Goal: Task Accomplishment & Management: Manage account settings

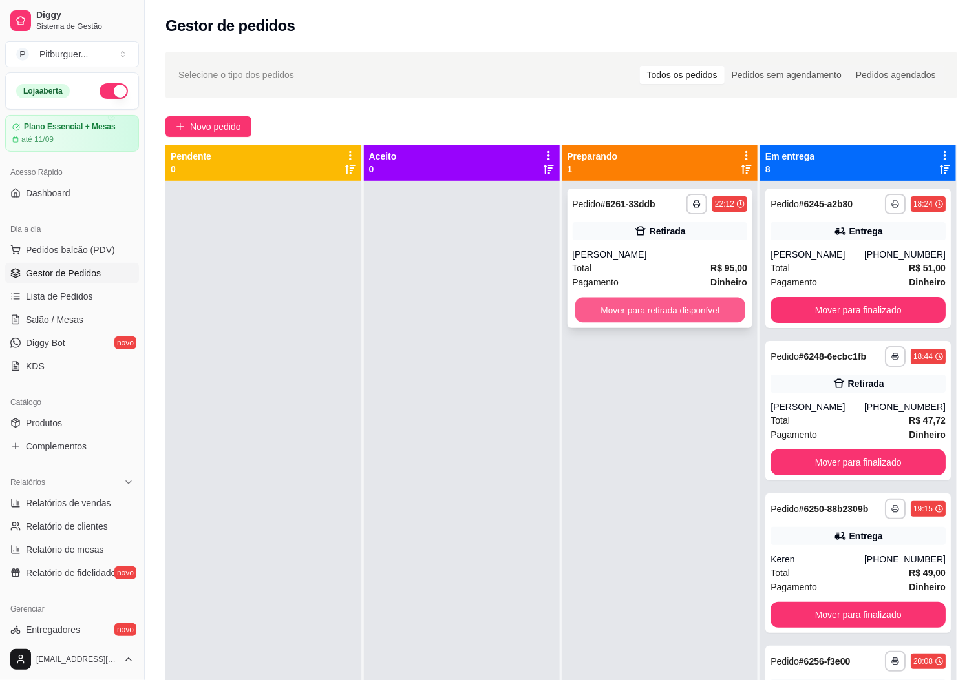
click at [655, 309] on button "Mover para retirada disponível" at bounding box center [660, 310] width 170 height 25
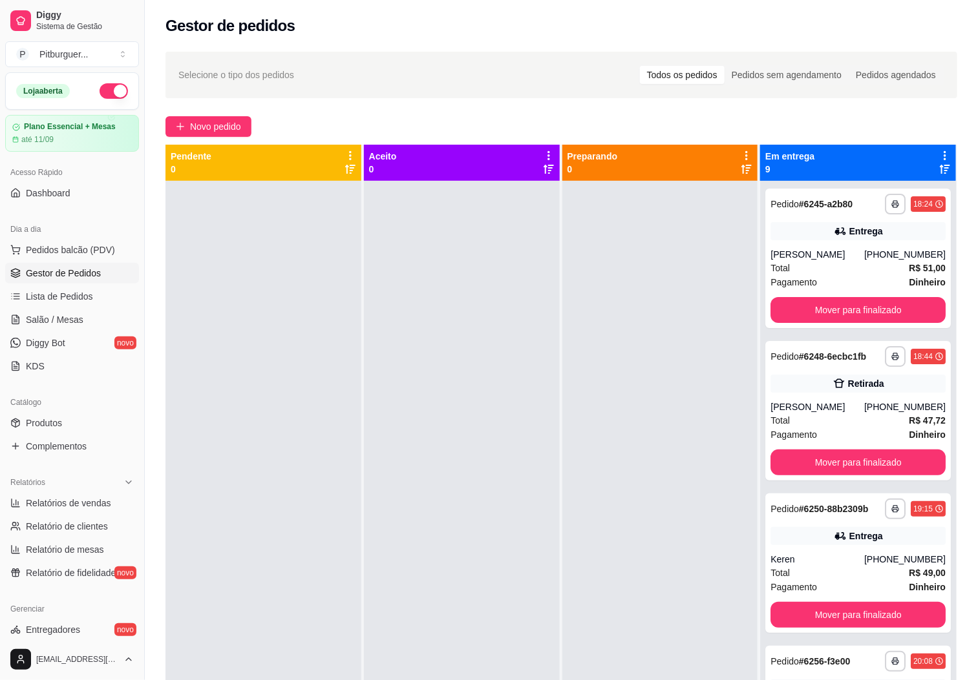
click at [479, 347] on div at bounding box center [462, 521] width 196 height 680
click at [671, 352] on div at bounding box center [660, 521] width 196 height 680
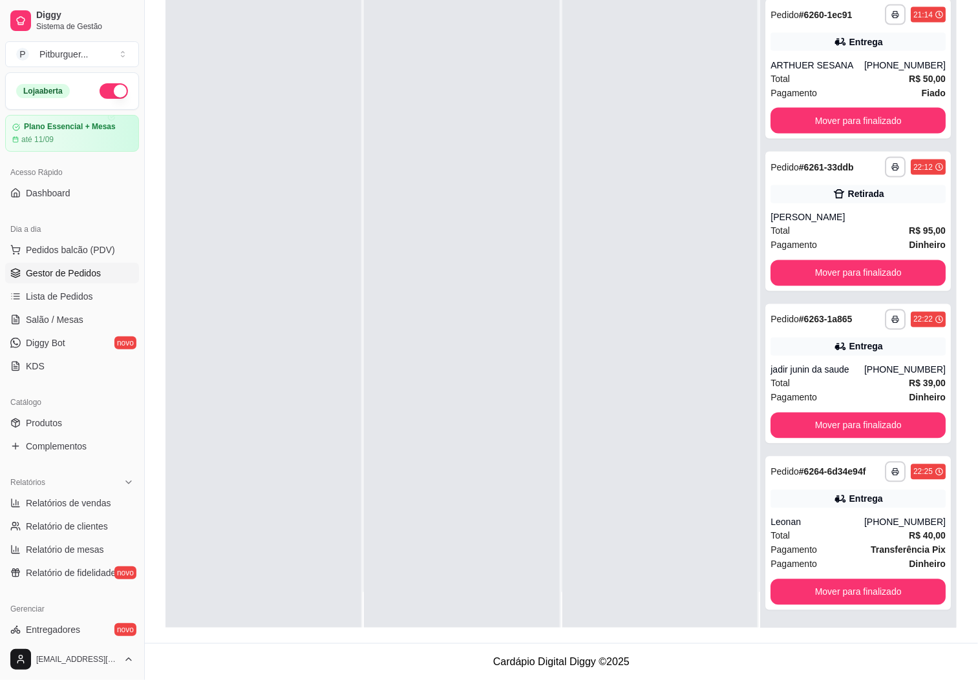
scroll to position [752, 0]
click at [851, 586] on button "Mover para finalizado" at bounding box center [857, 593] width 175 height 26
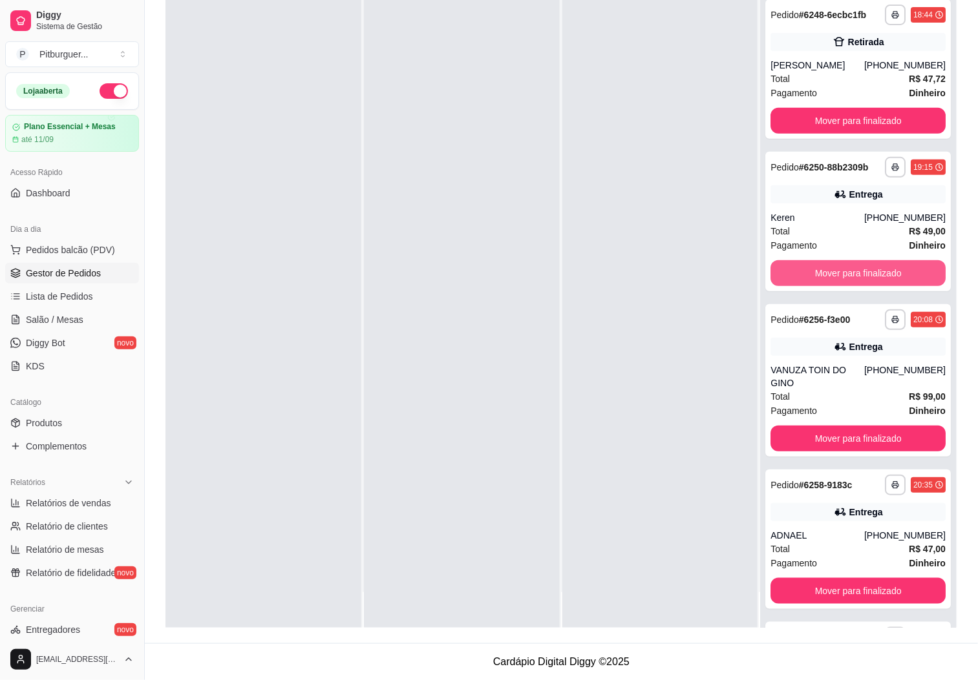
scroll to position [103, 0]
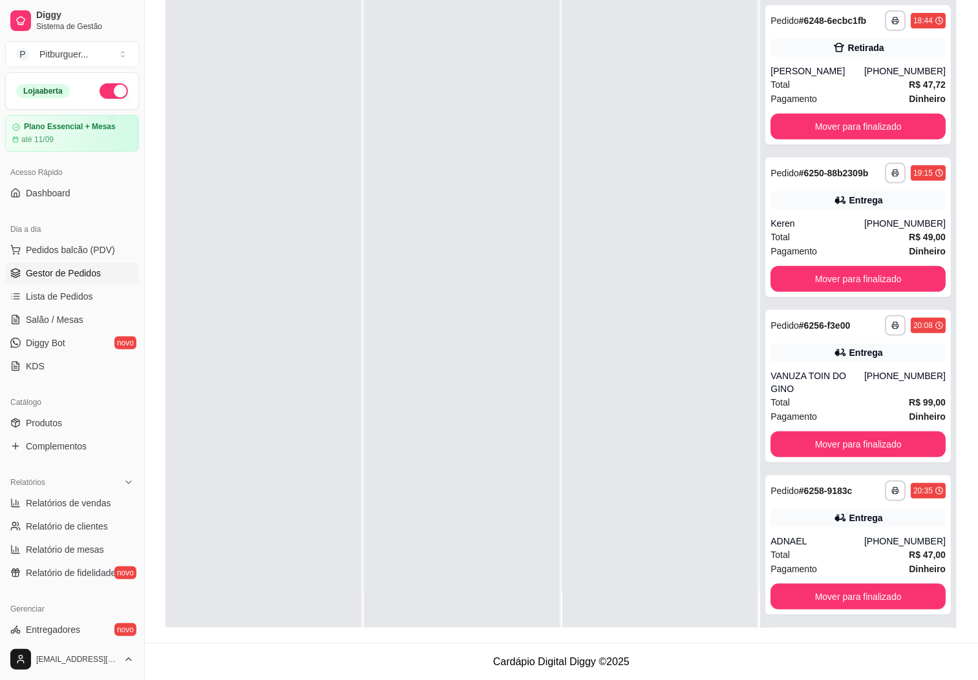
click at [379, 425] on div at bounding box center [462, 288] width 196 height 680
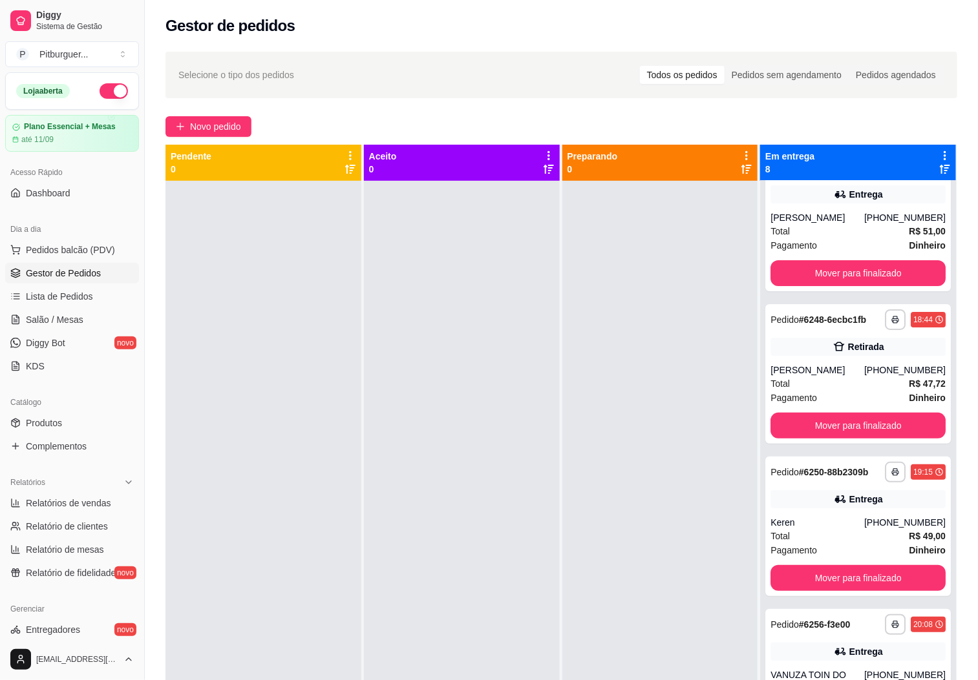
scroll to position [0, 0]
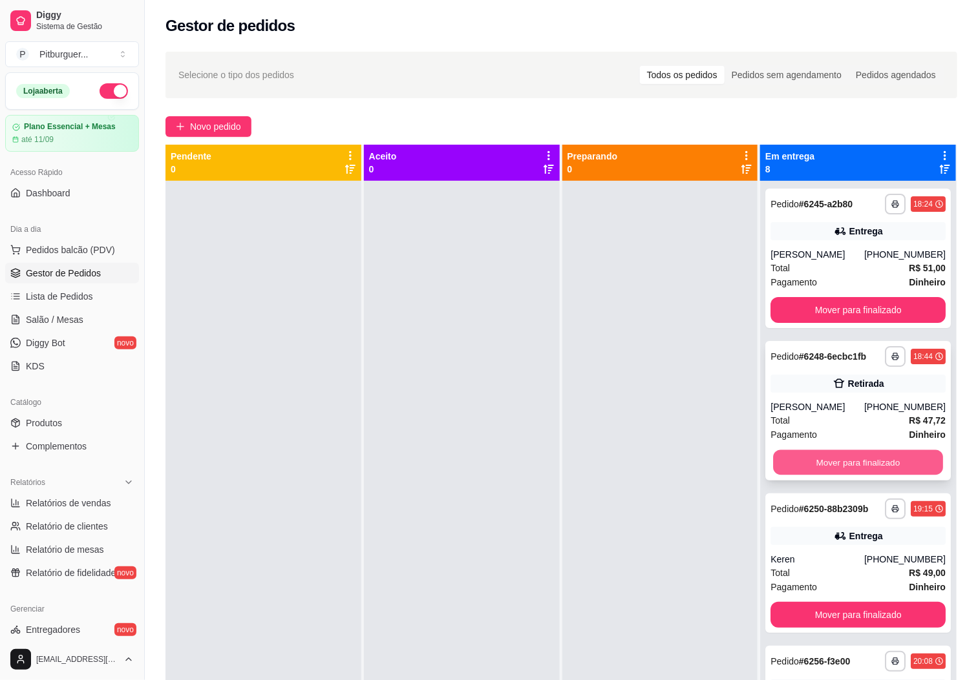
click at [816, 462] on button "Mover para finalizado" at bounding box center [858, 462] width 170 height 25
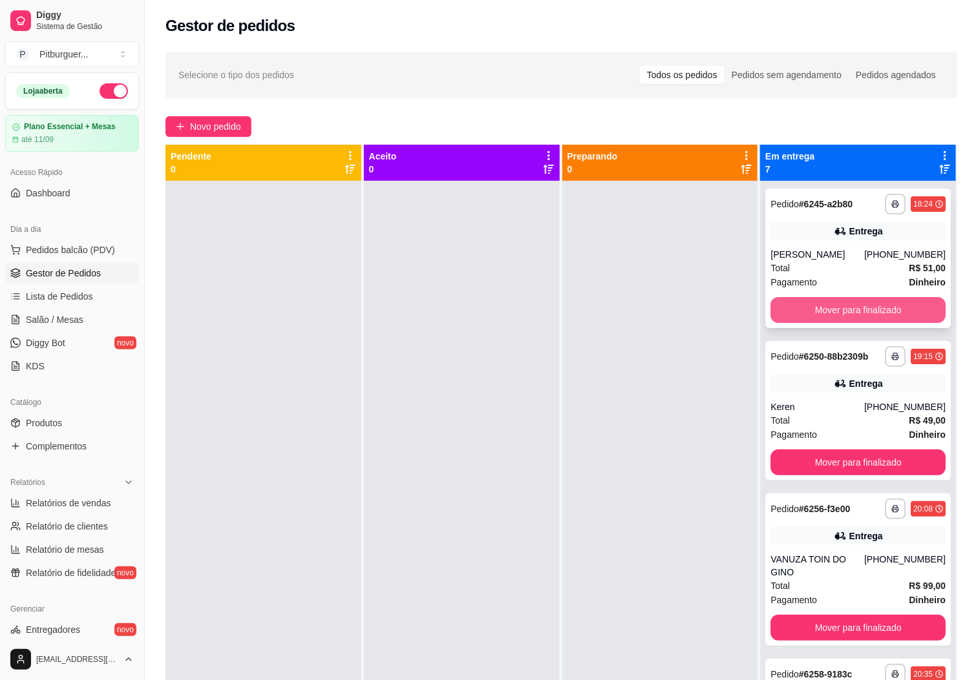
click at [861, 310] on button "Mover para finalizado" at bounding box center [857, 310] width 175 height 26
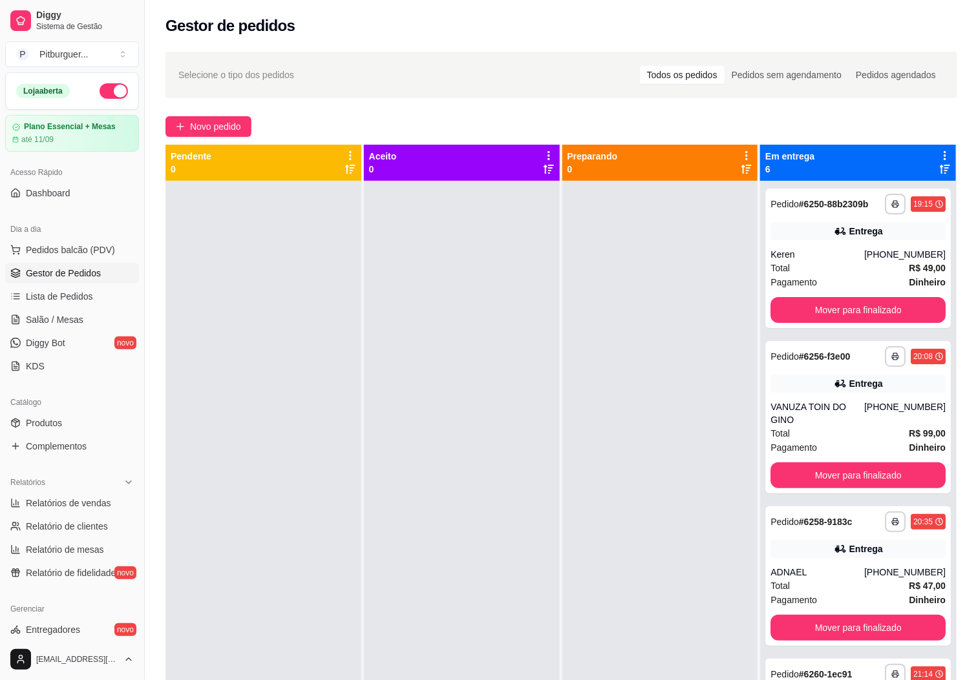
click at [663, 320] on div at bounding box center [660, 521] width 196 height 680
click at [853, 322] on button "Mover para finalizado" at bounding box center [857, 310] width 175 height 26
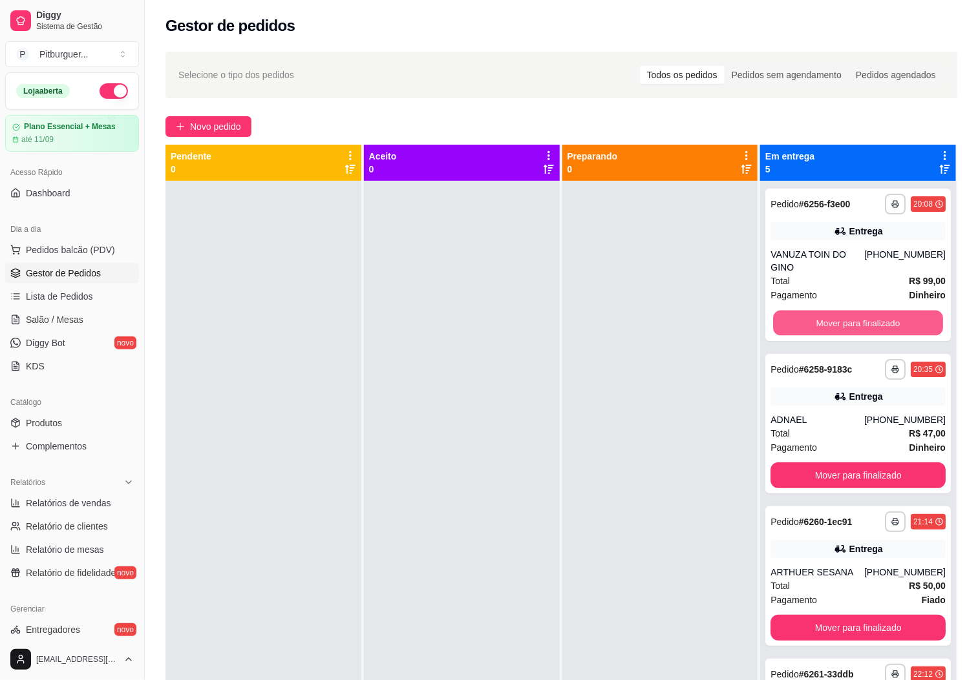
click at [853, 322] on button "Mover para finalizado" at bounding box center [858, 323] width 170 height 25
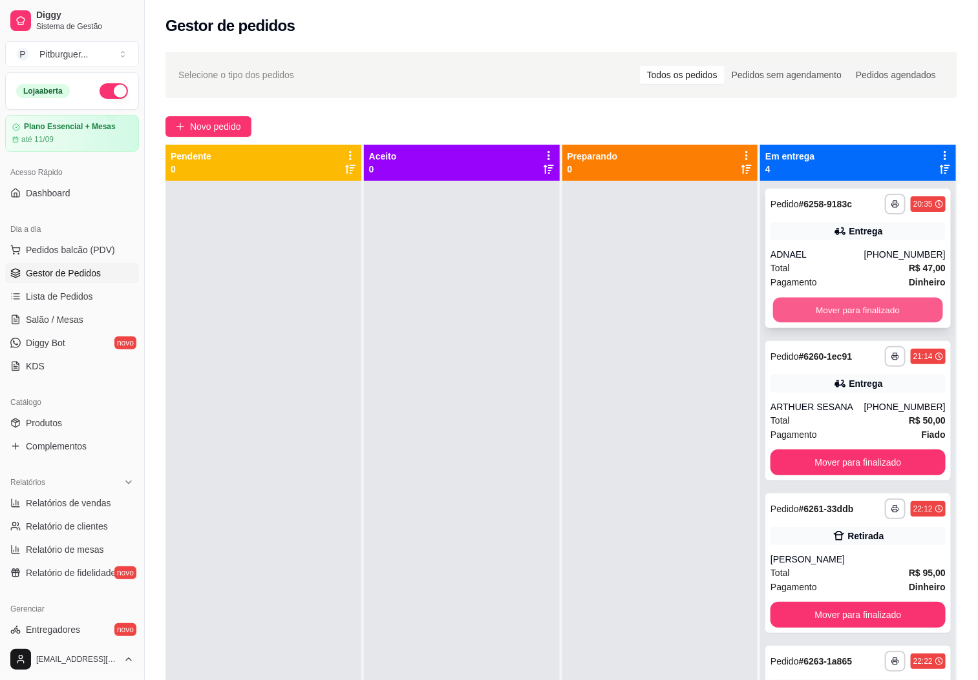
click at [861, 314] on button "Mover para finalizado" at bounding box center [858, 310] width 170 height 25
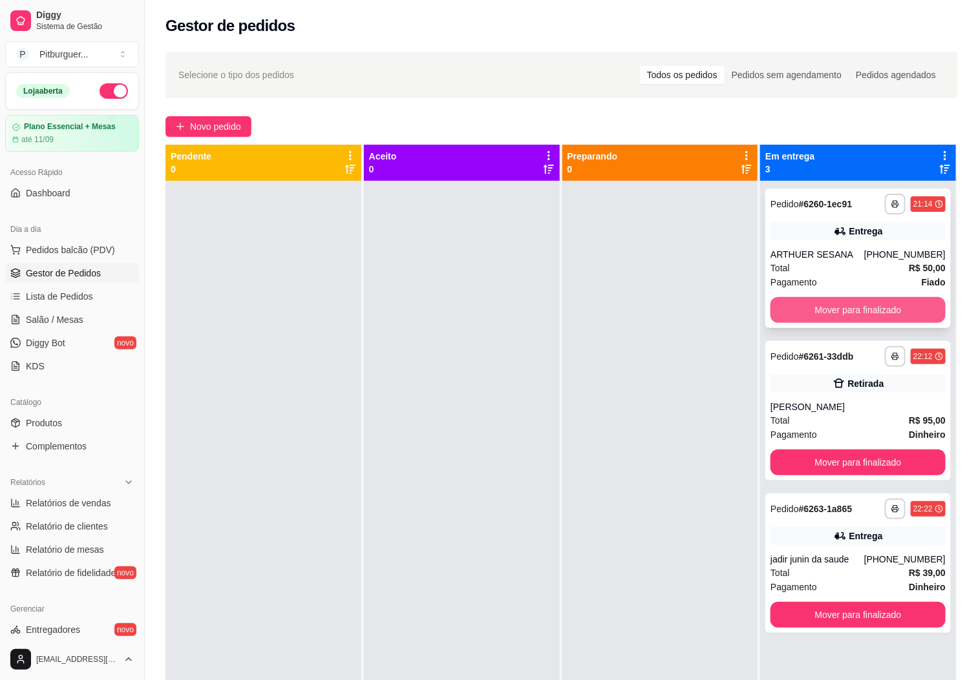
click at [860, 320] on button "Mover para finalizado" at bounding box center [857, 310] width 175 height 26
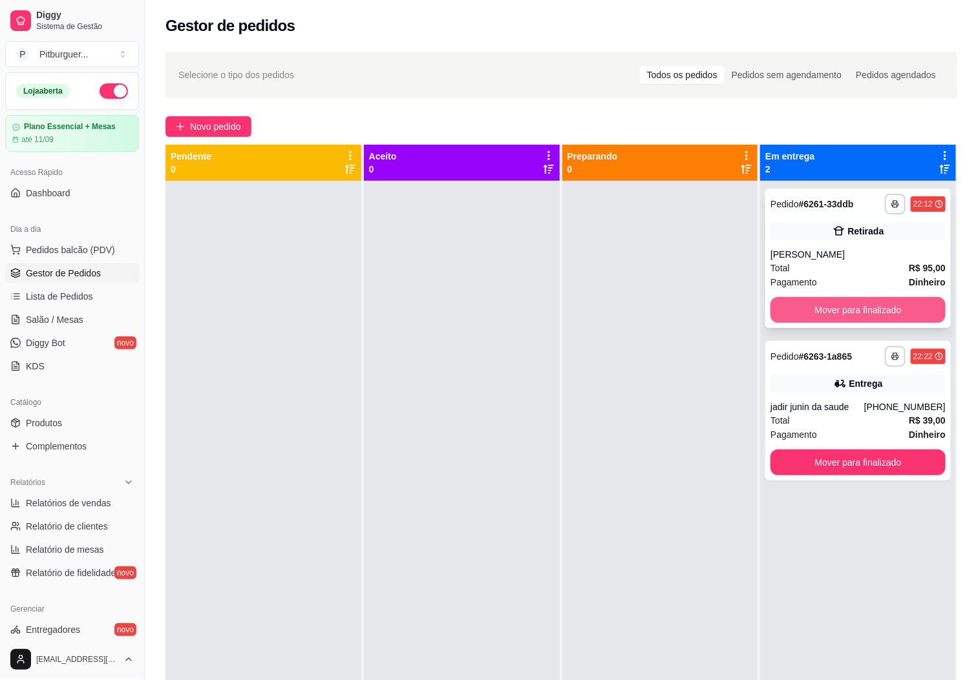
click at [838, 304] on button "Mover para finalizado" at bounding box center [857, 310] width 175 height 26
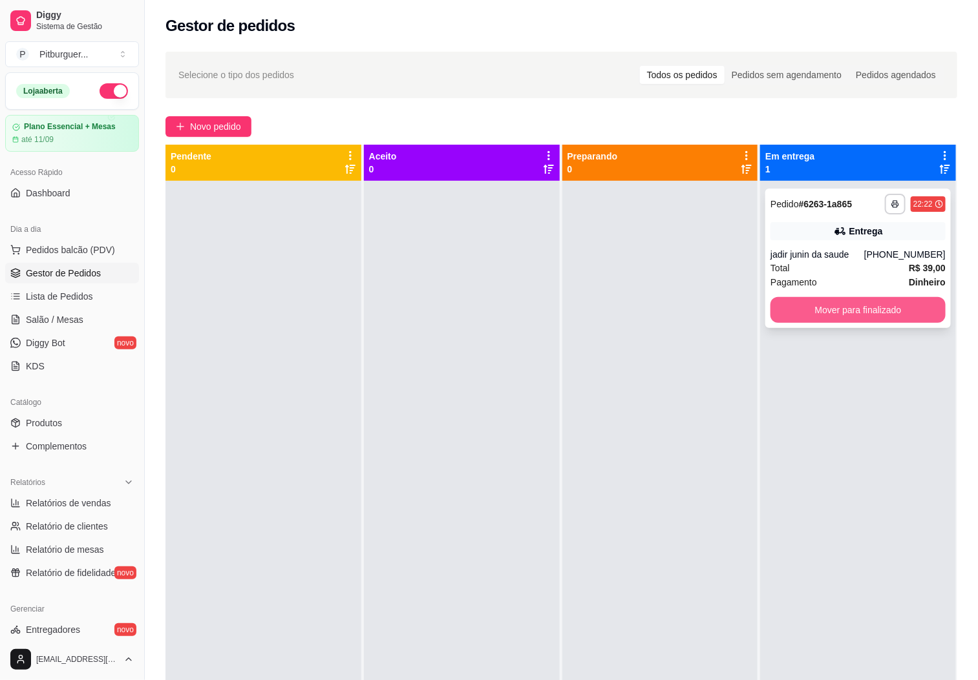
click at [844, 313] on button "Mover para finalizado" at bounding box center [857, 310] width 175 height 26
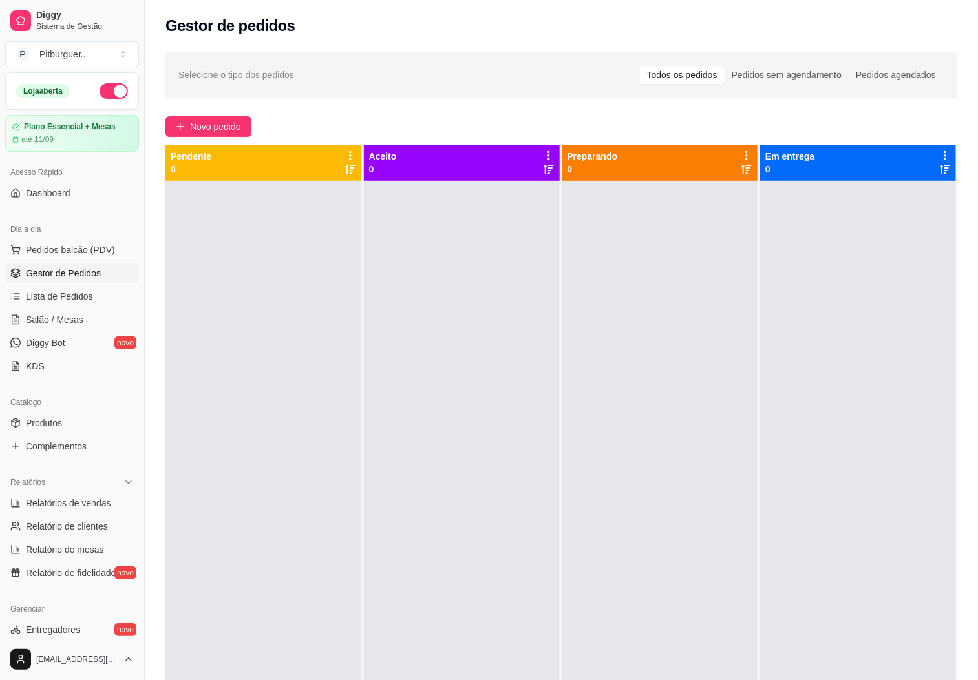
click at [698, 390] on div at bounding box center [660, 521] width 196 height 680
